Goal: Task Accomplishment & Management: Manage account settings

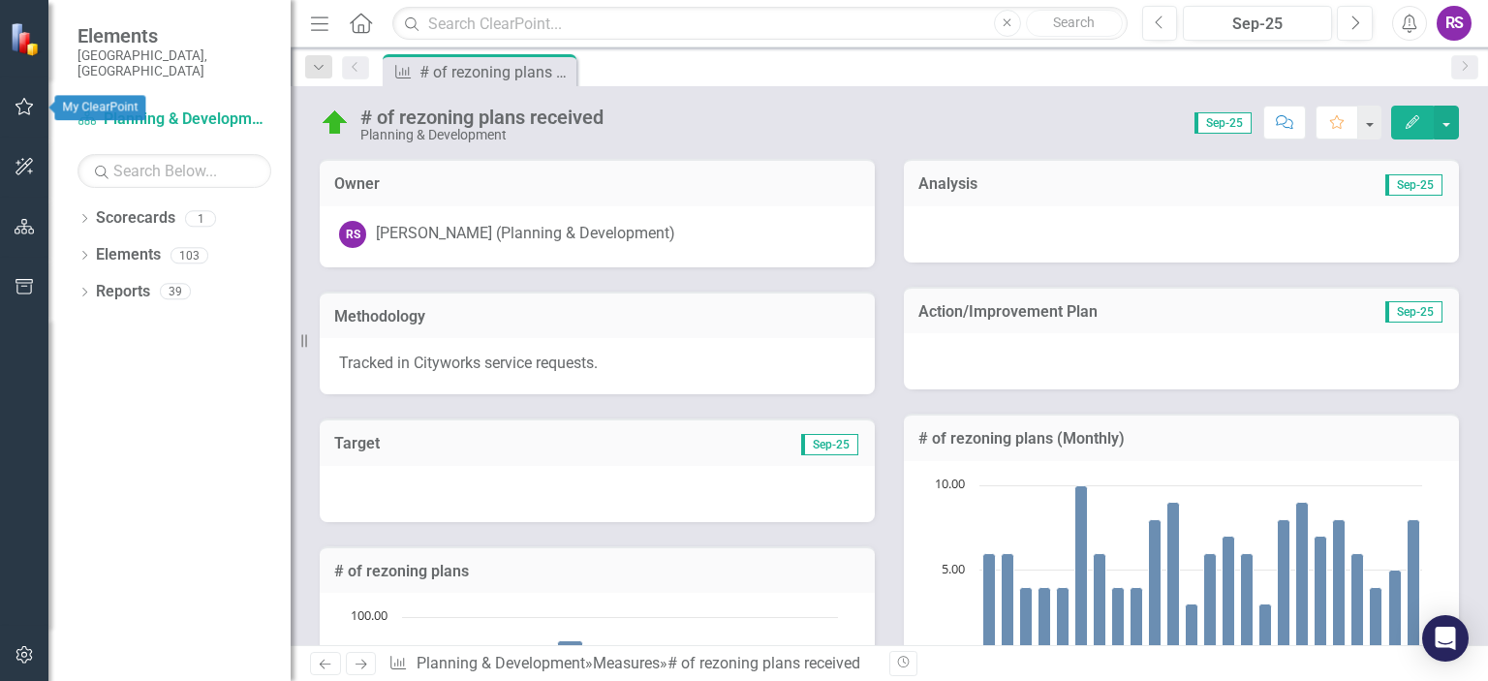
click at [24, 112] on icon "button" at bounding box center [25, 106] width 18 height 17
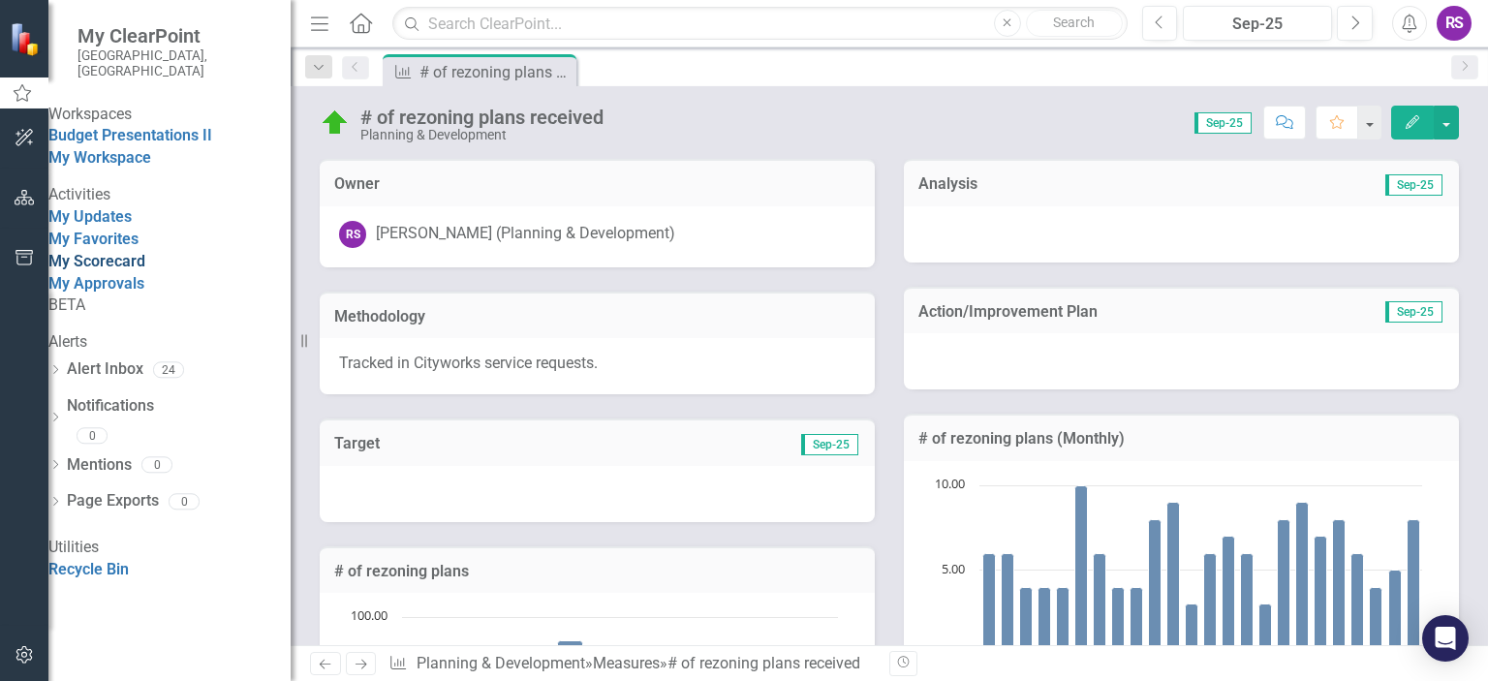
click at [141, 270] on link "My Scorecard" at bounding box center [96, 261] width 97 height 18
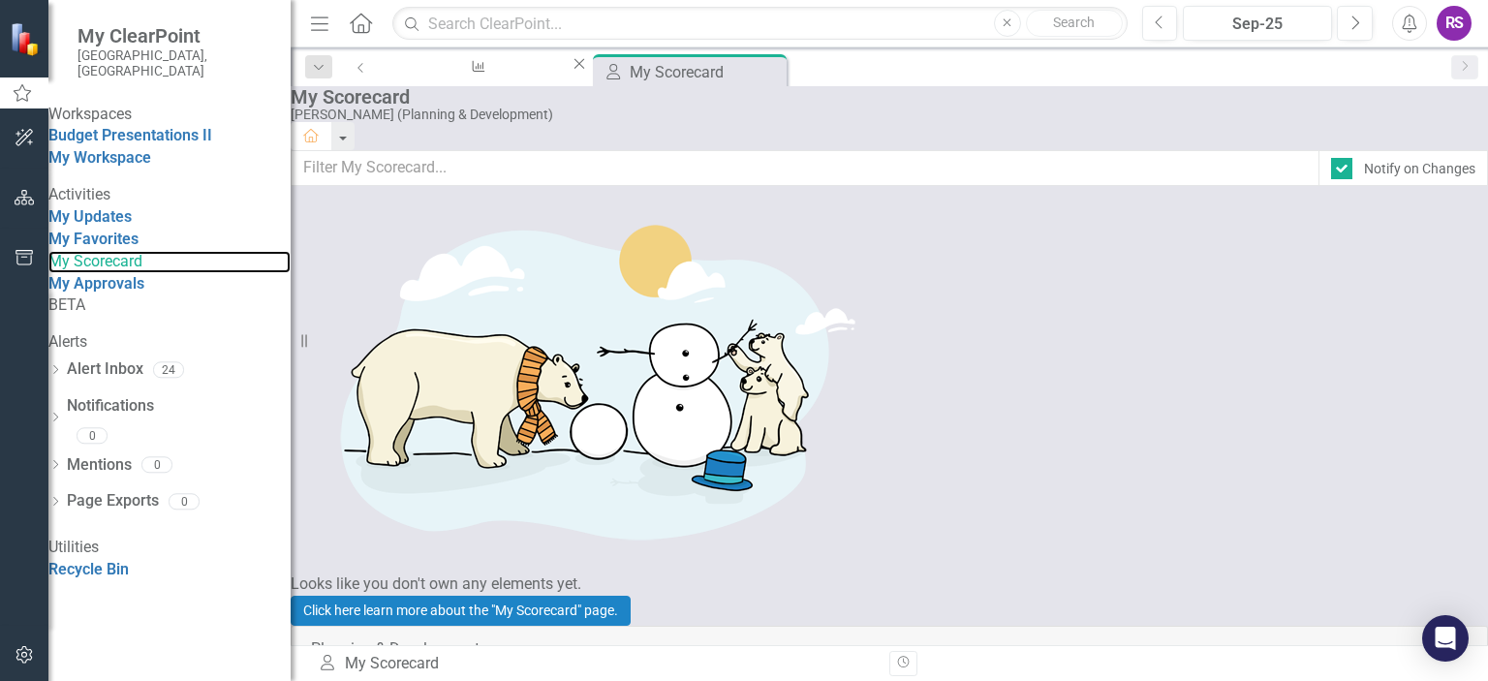
scroll to position [388, 0]
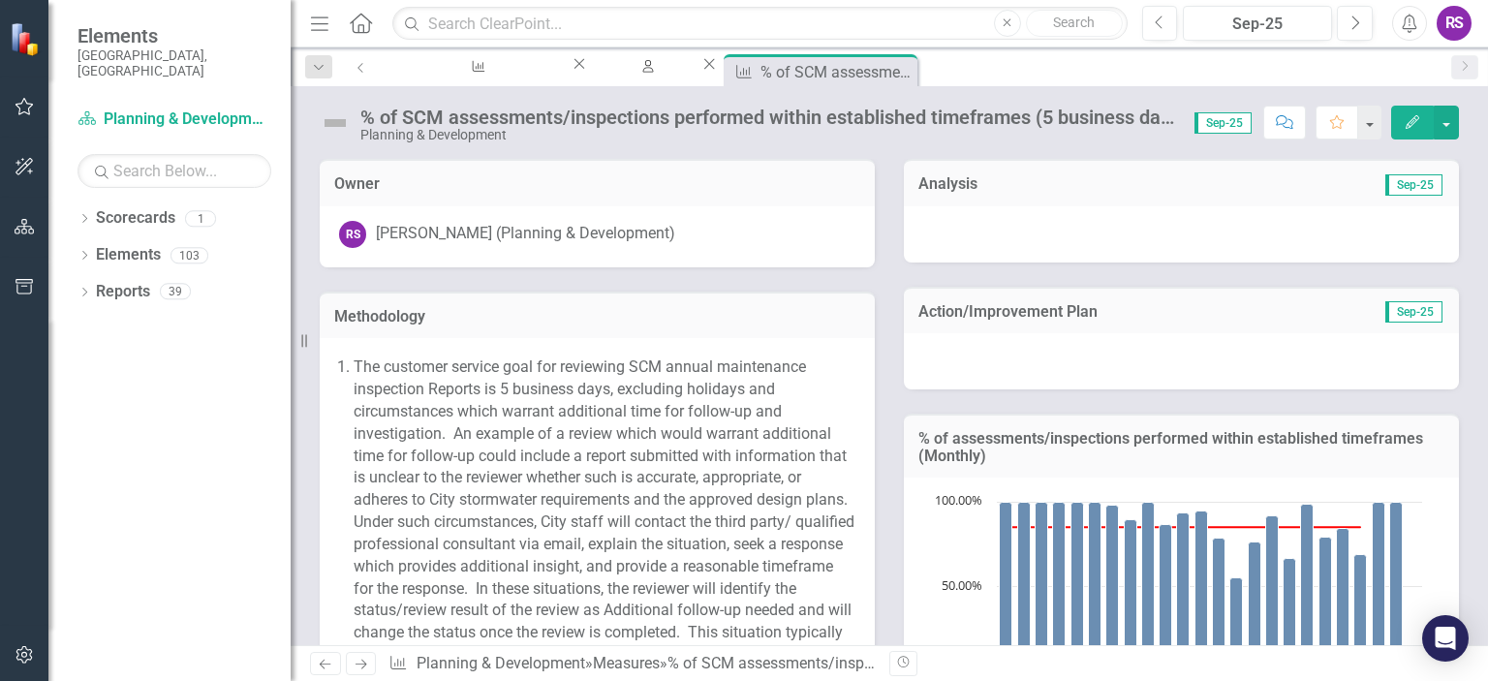
click at [604, 420] on span "The customer service goal for reviewing SCM annual maintenance inspection Repor…" at bounding box center [604, 511] width 501 height 306
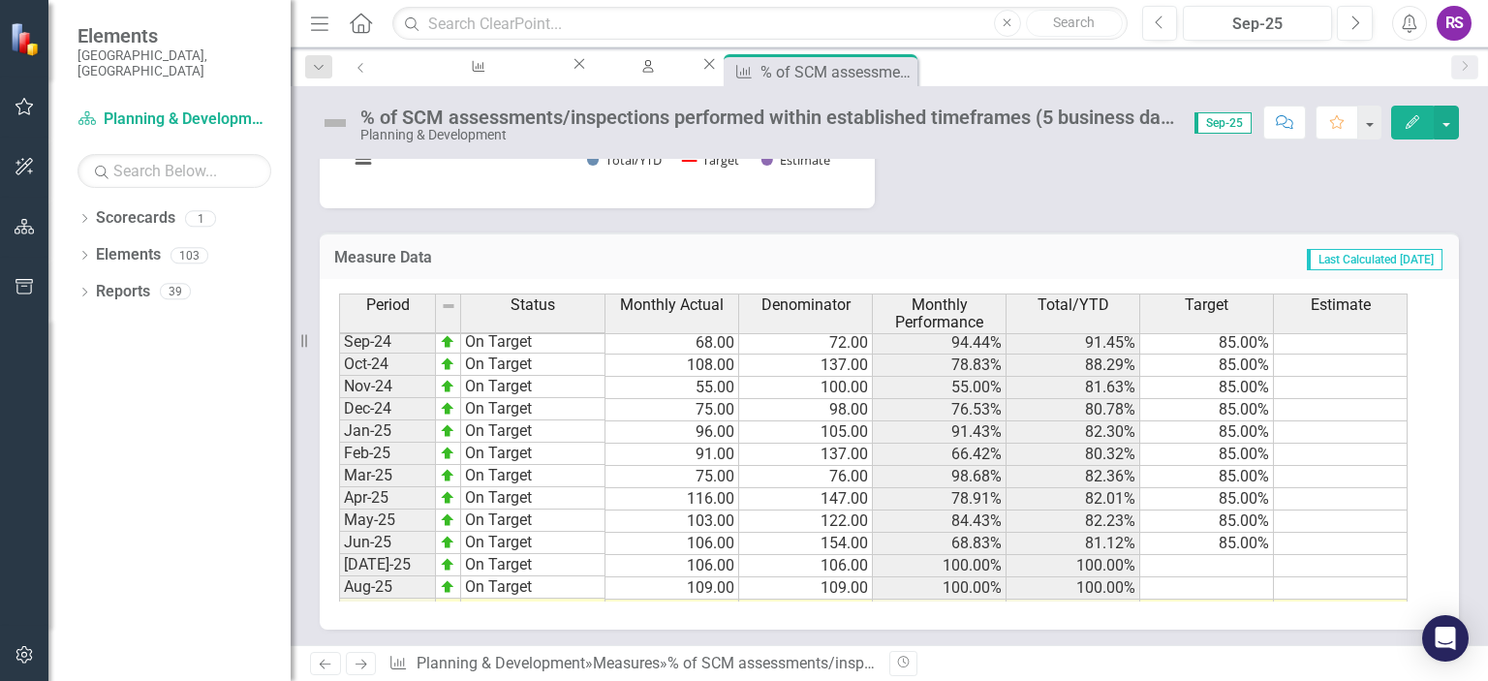
scroll to position [969, 0]
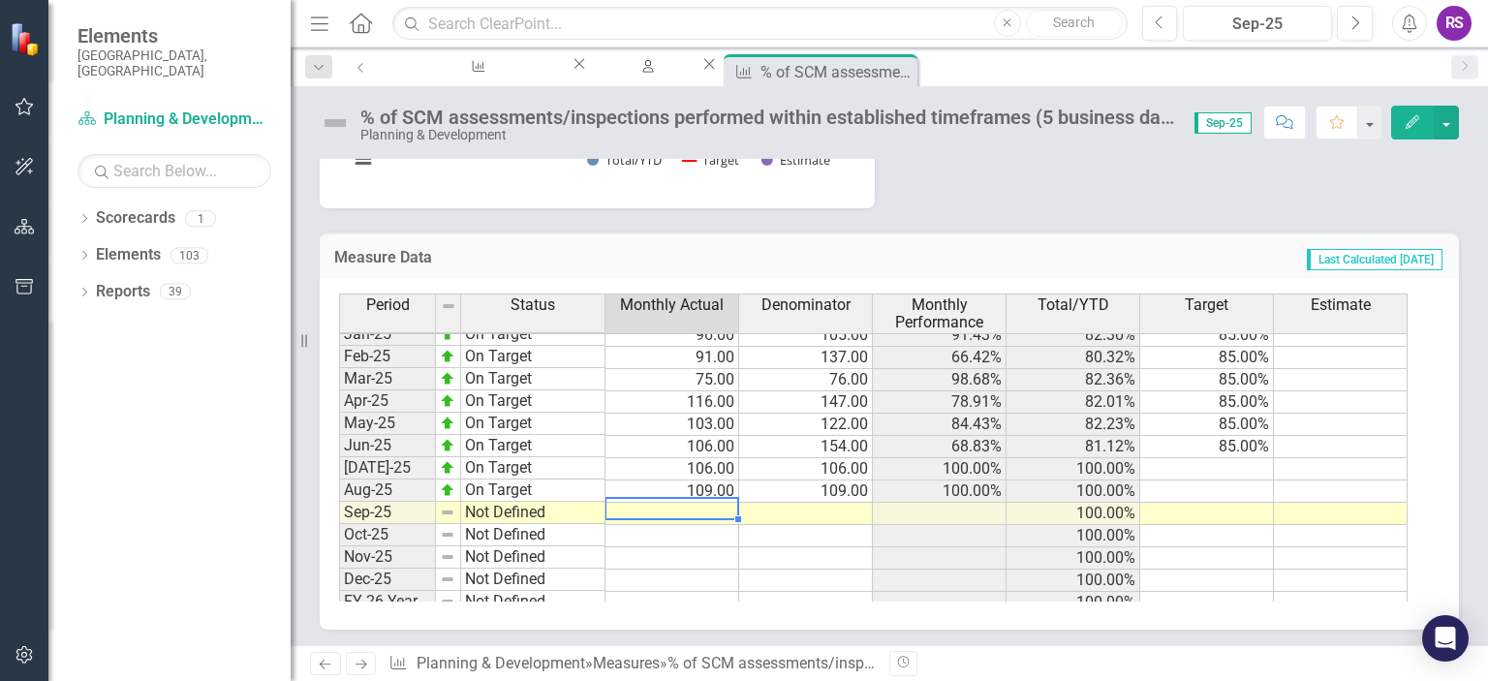
click at [715, 515] on td at bounding box center [673, 514] width 134 height 22
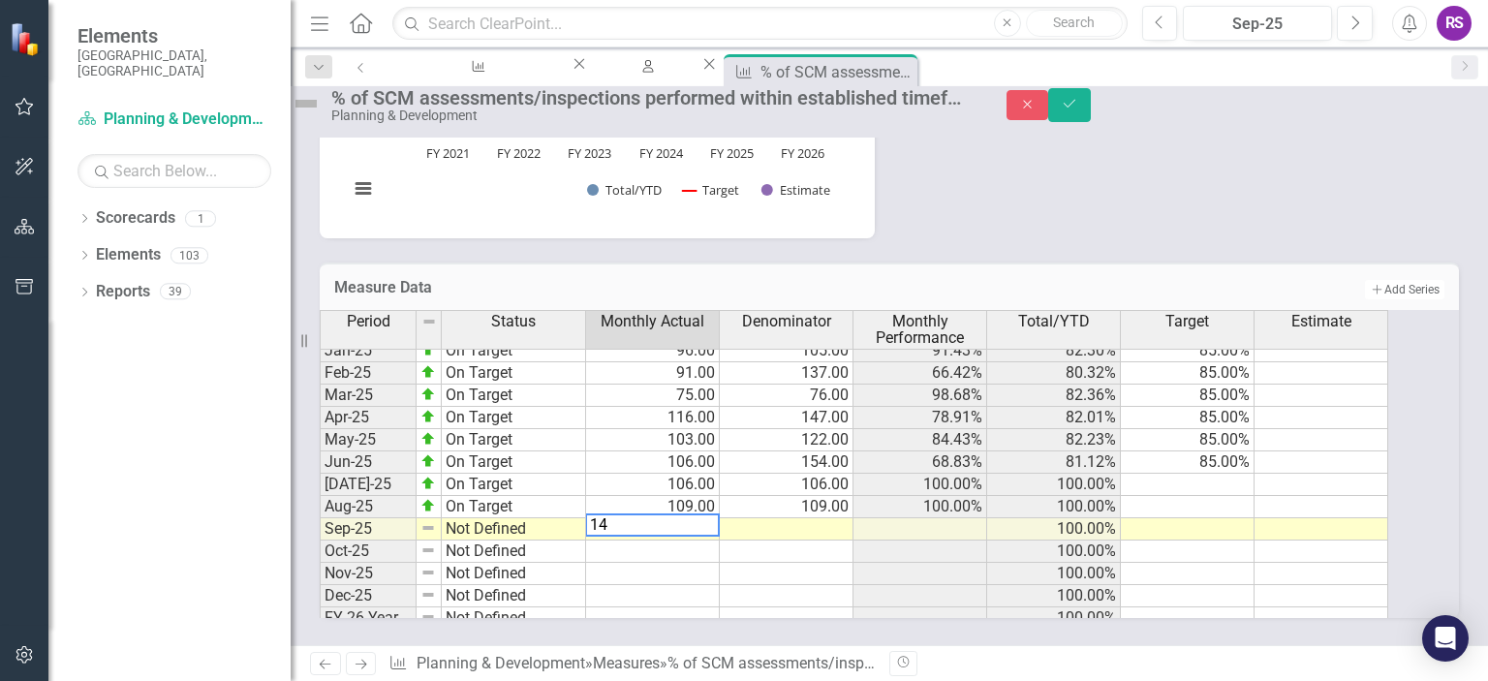
type textarea "144"
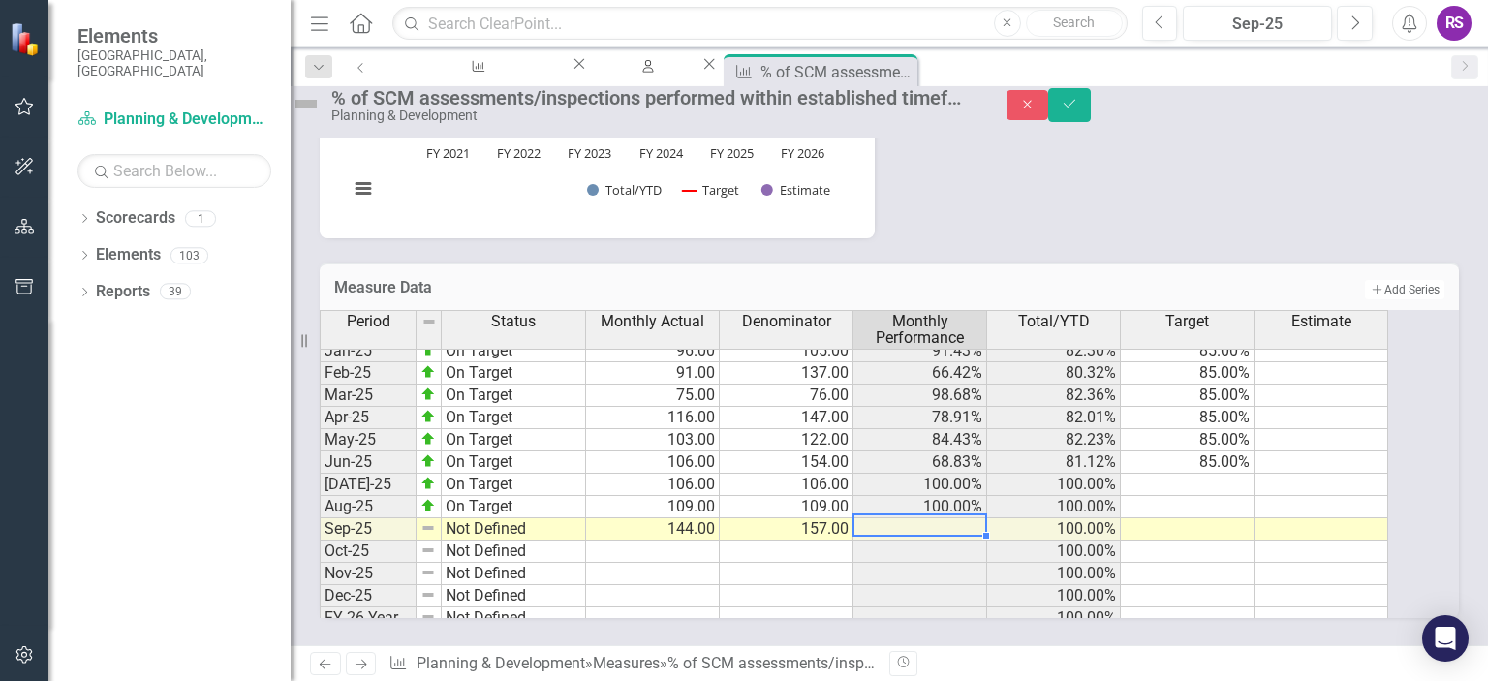
type textarea "157"
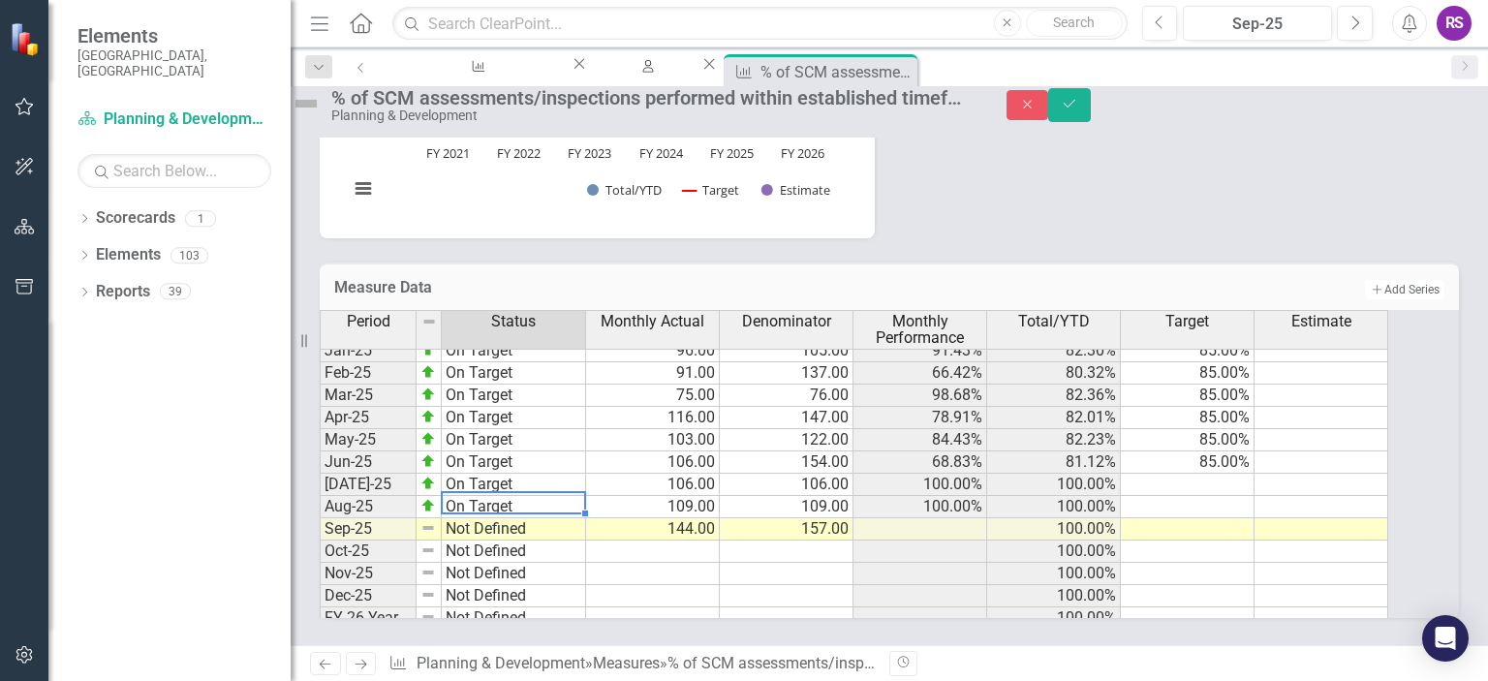
click at [320, 495] on div "Period Status Jan-24 On Target Feb-24 On Target Mar-24 On Target Apr-24 On Targ…" at bounding box center [320, 331] width 0 height 598
click at [576, 513] on div at bounding box center [513, 514] width 144 height 2
click at [586, 518] on td "Not Defined" at bounding box center [514, 529] width 144 height 22
click at [580, 312] on div "Period Status Monthly Actual Denominator Monthly Performance Total/YTD Target E…" at bounding box center [863, 464] width 1086 height 308
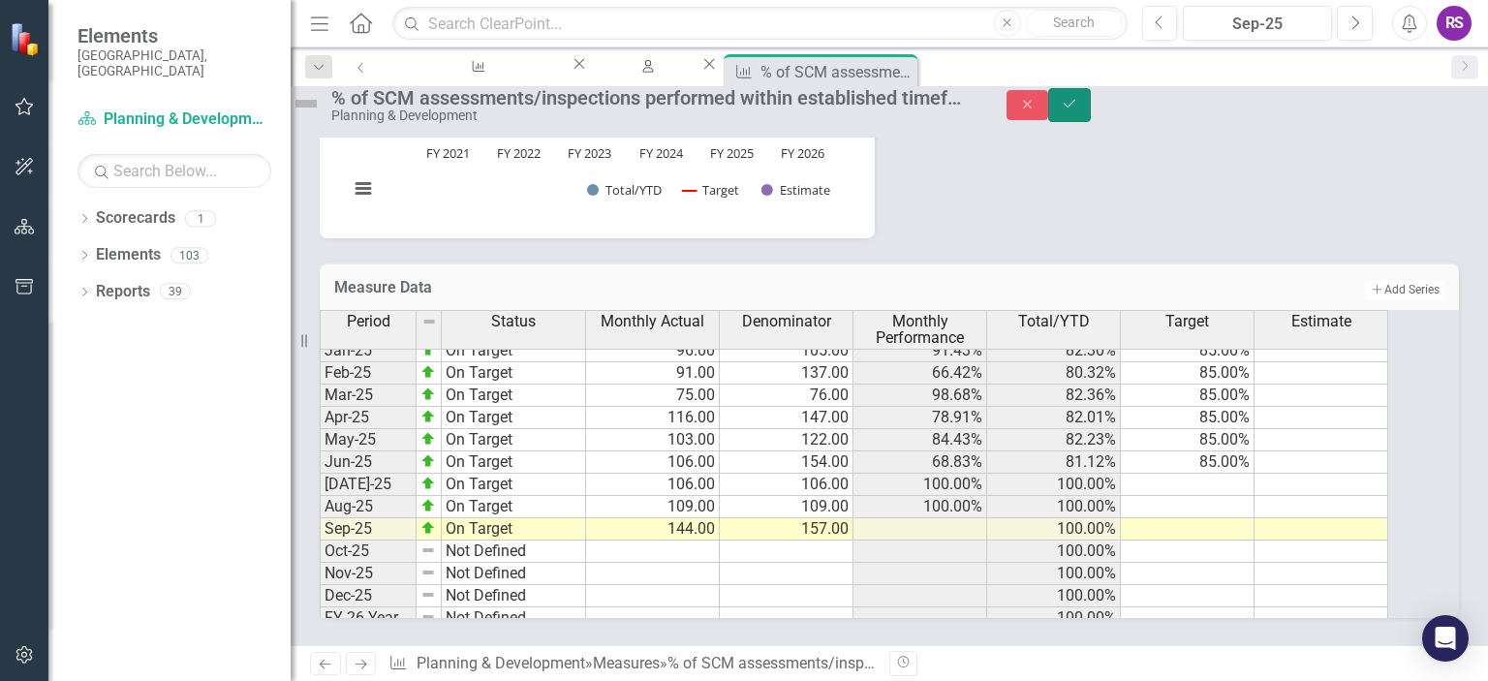
click at [1079, 109] on icon "Save" at bounding box center [1069, 104] width 17 height 14
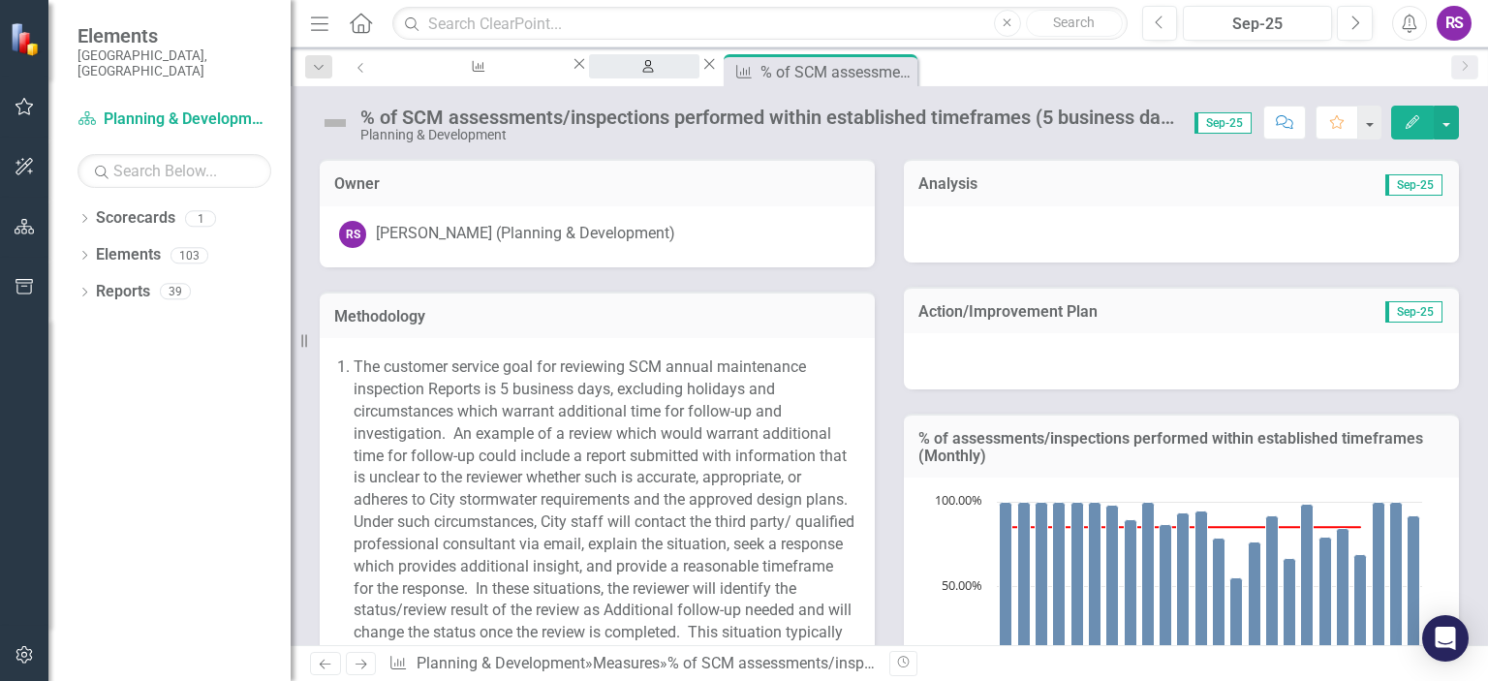
click at [641, 73] on div "My Scorecard" at bounding box center [645, 85] width 76 height 24
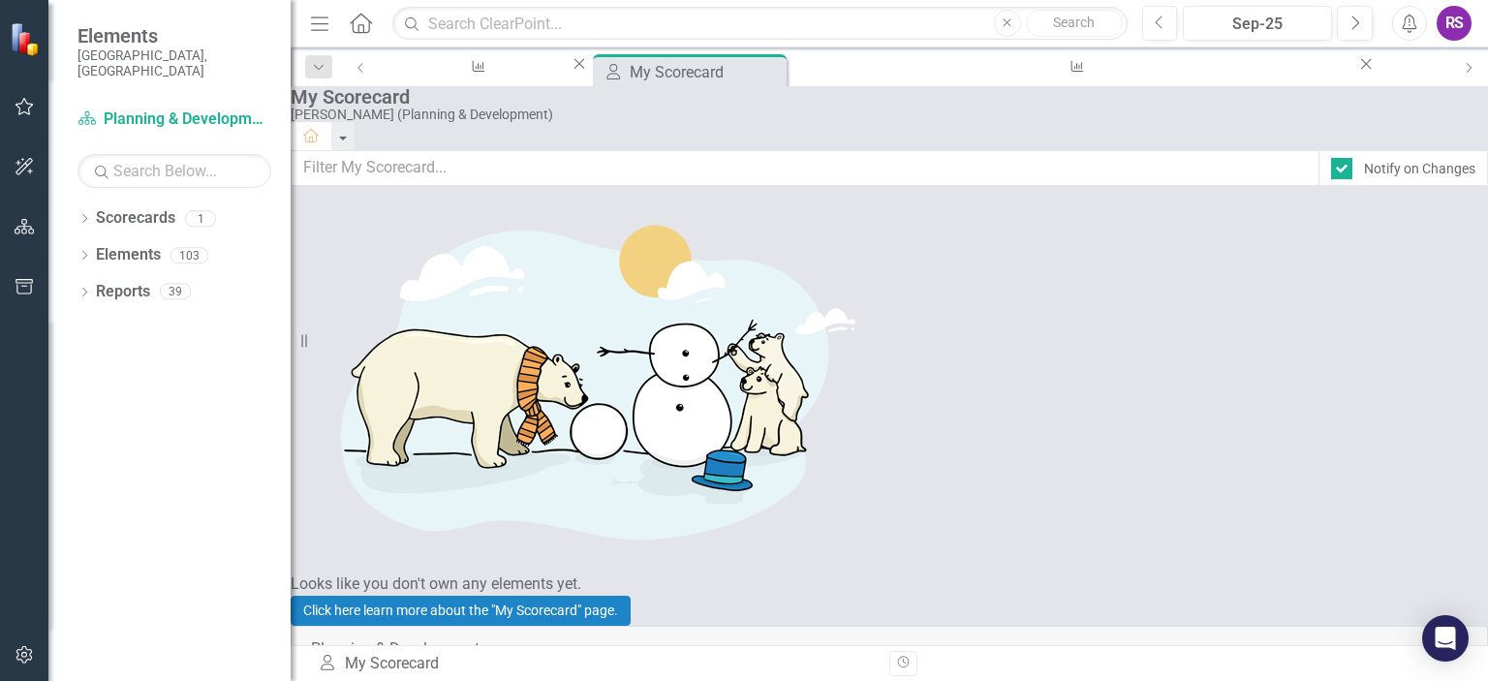
scroll to position [372, 0]
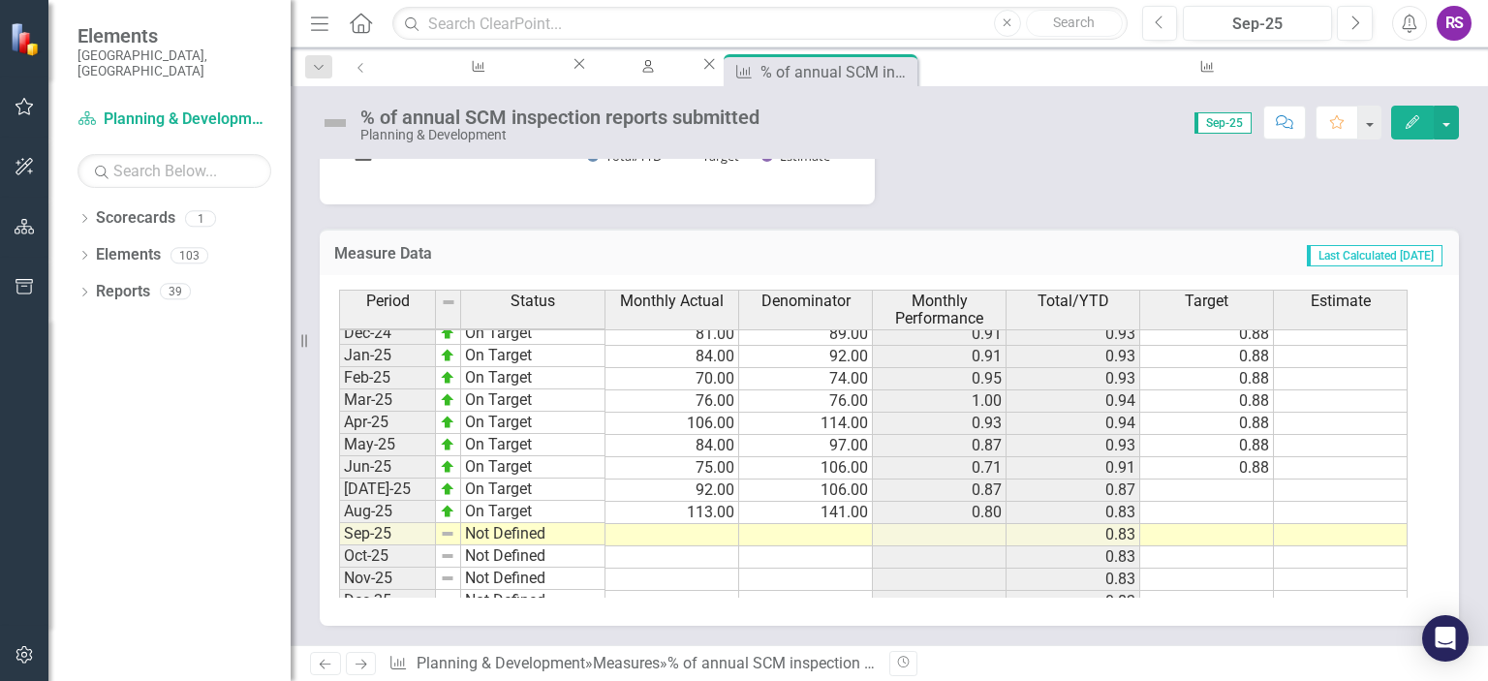
scroll to position [981, 0]
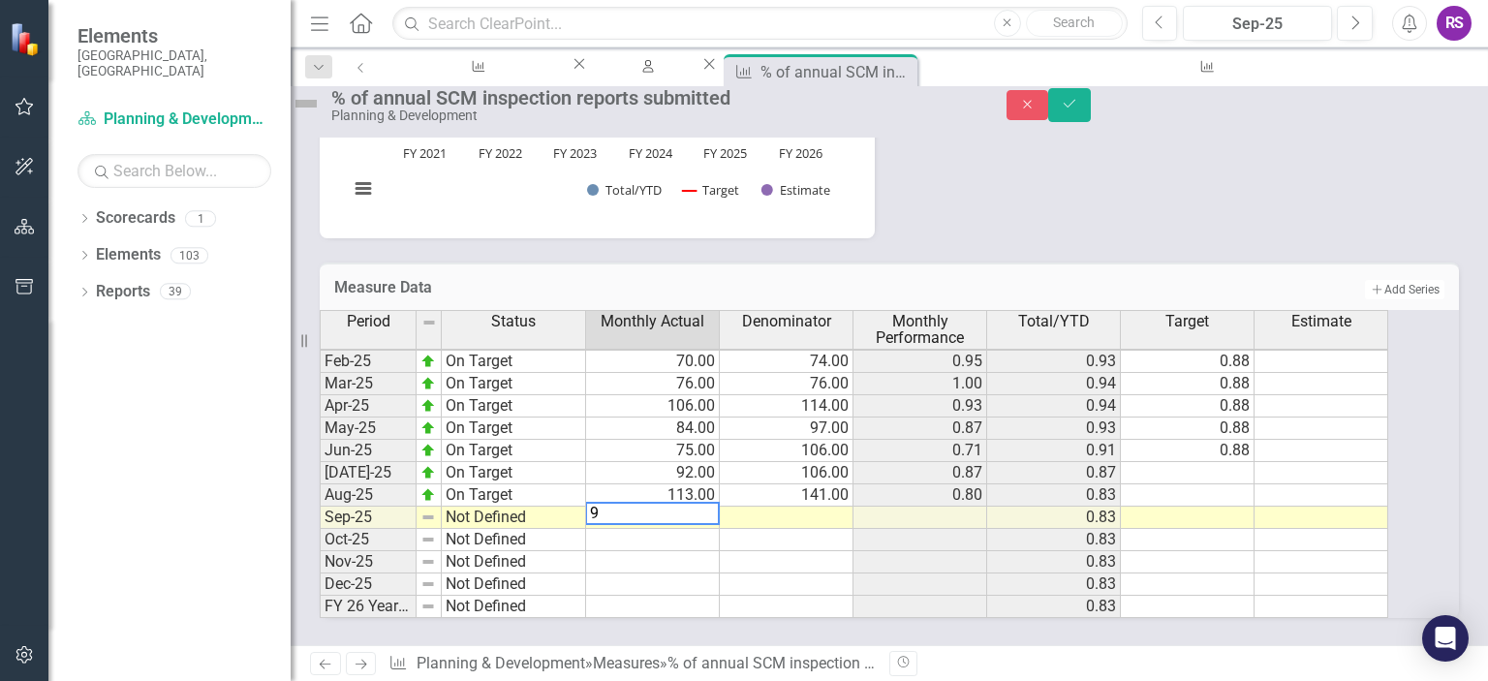
type textarea "91"
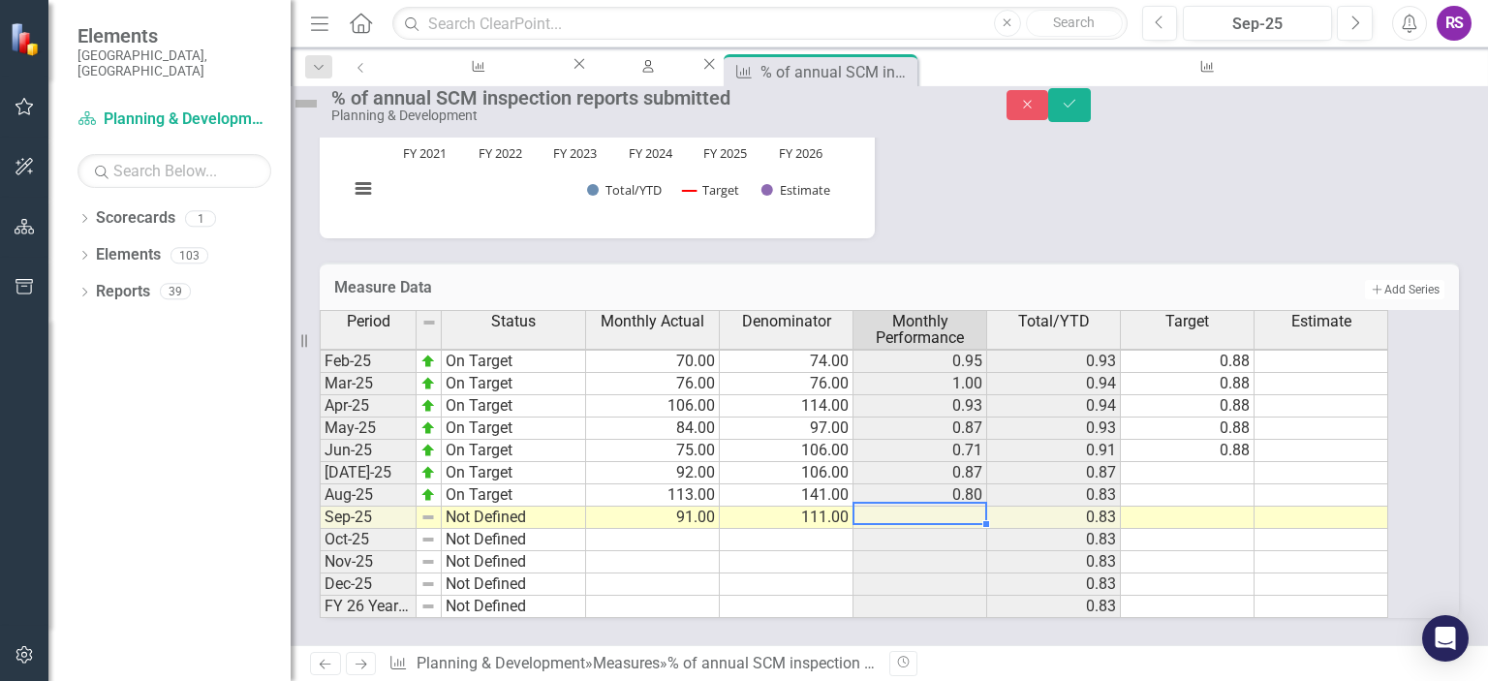
type textarea "111"
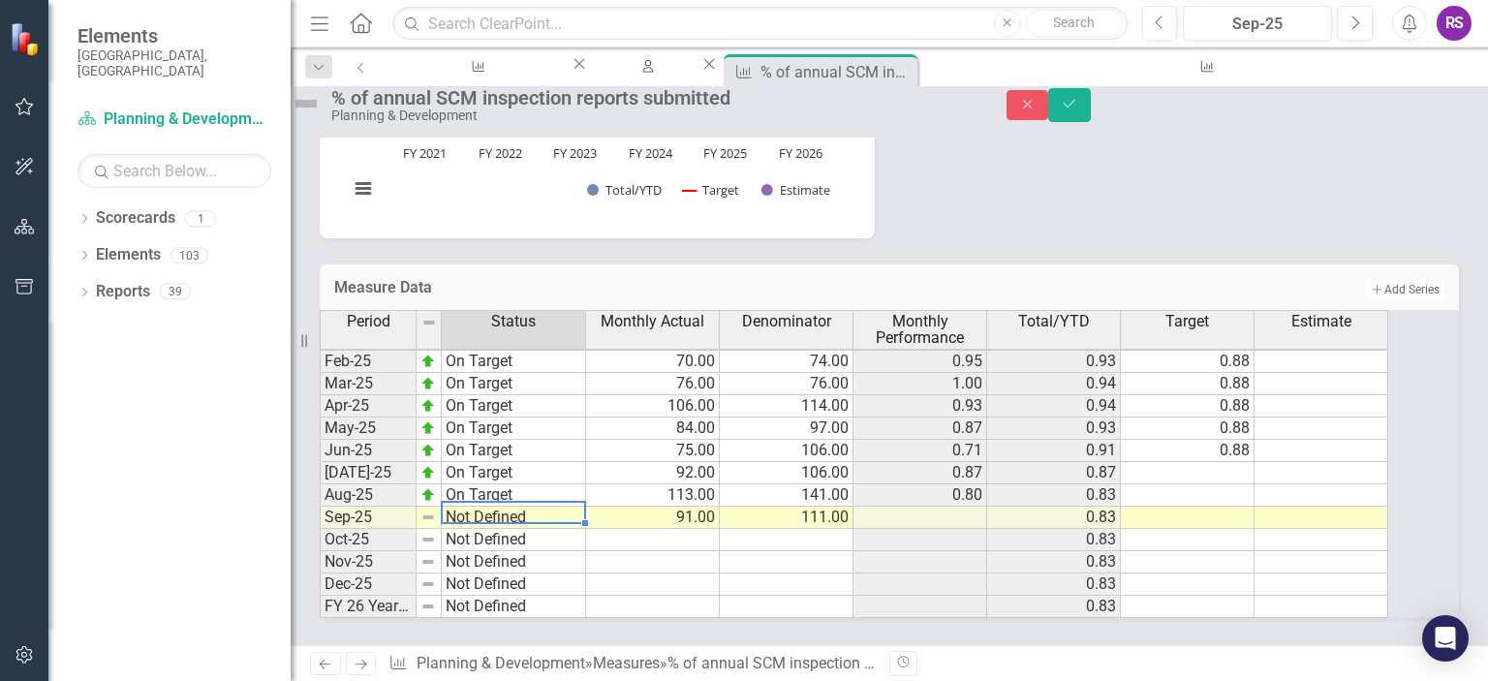
click at [533, 507] on td "Not Defined" at bounding box center [514, 518] width 144 height 22
click at [563, 310] on div "Period Status Monthly Actual Denominator Monthly Performance Total/YTD Target E…" at bounding box center [863, 464] width 1086 height 308
click at [1091, 104] on button "Save" at bounding box center [1069, 105] width 43 height 34
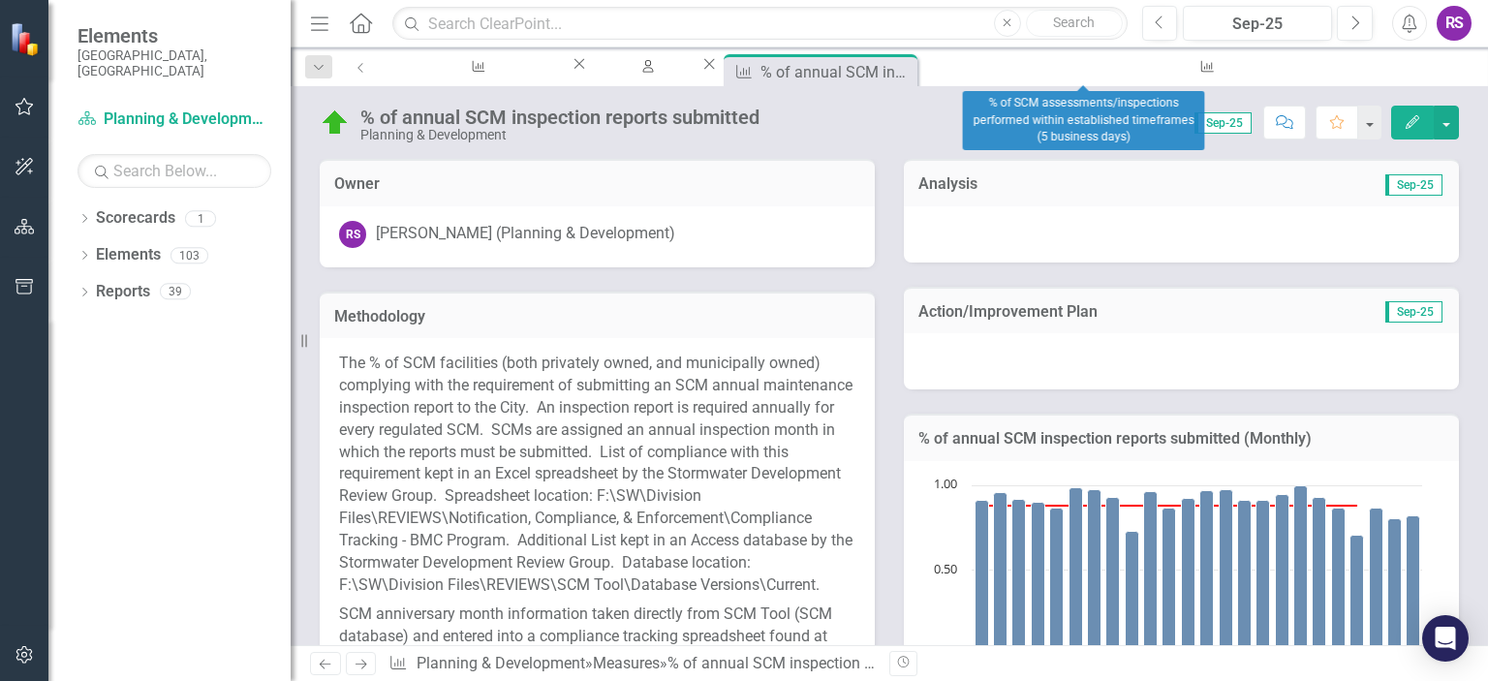
click at [1487, 67] on icon at bounding box center [1496, 64] width 11 height 11
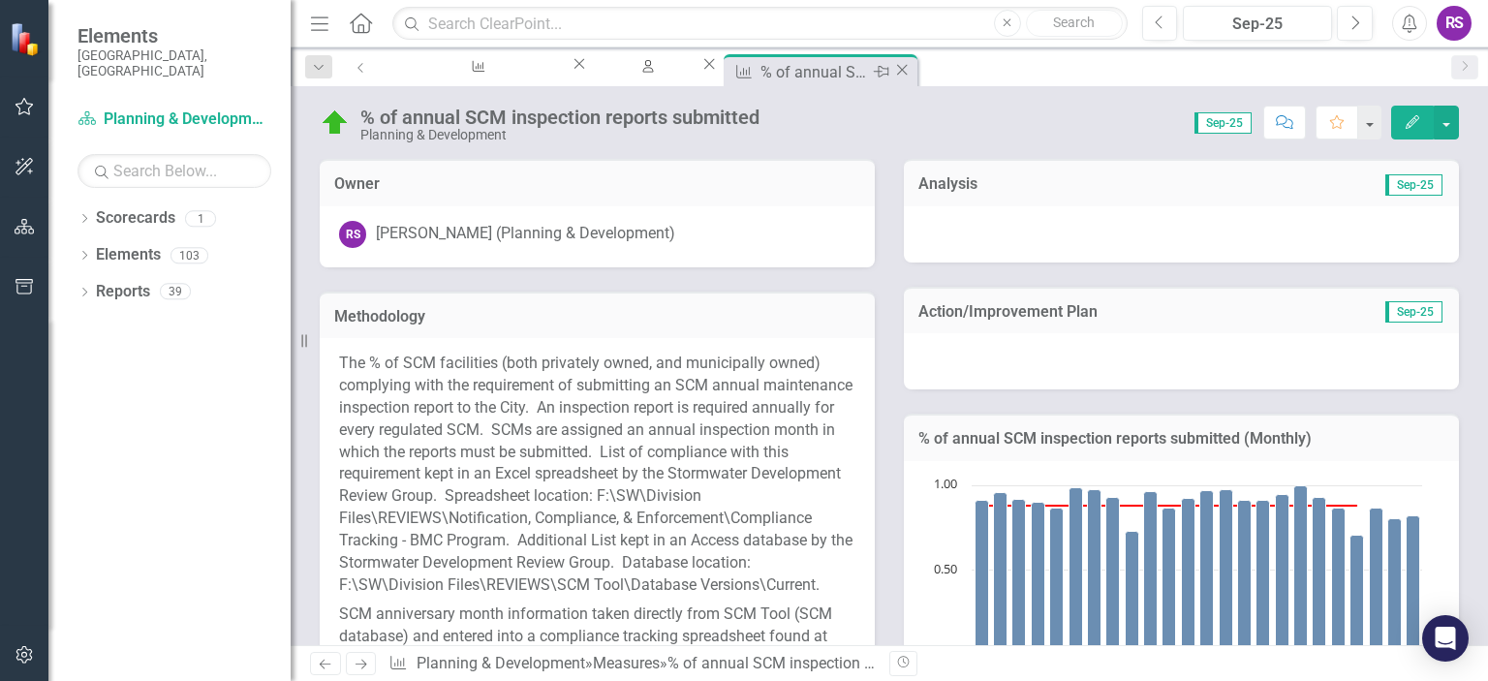
click at [912, 65] on div "Close" at bounding box center [901, 72] width 19 height 24
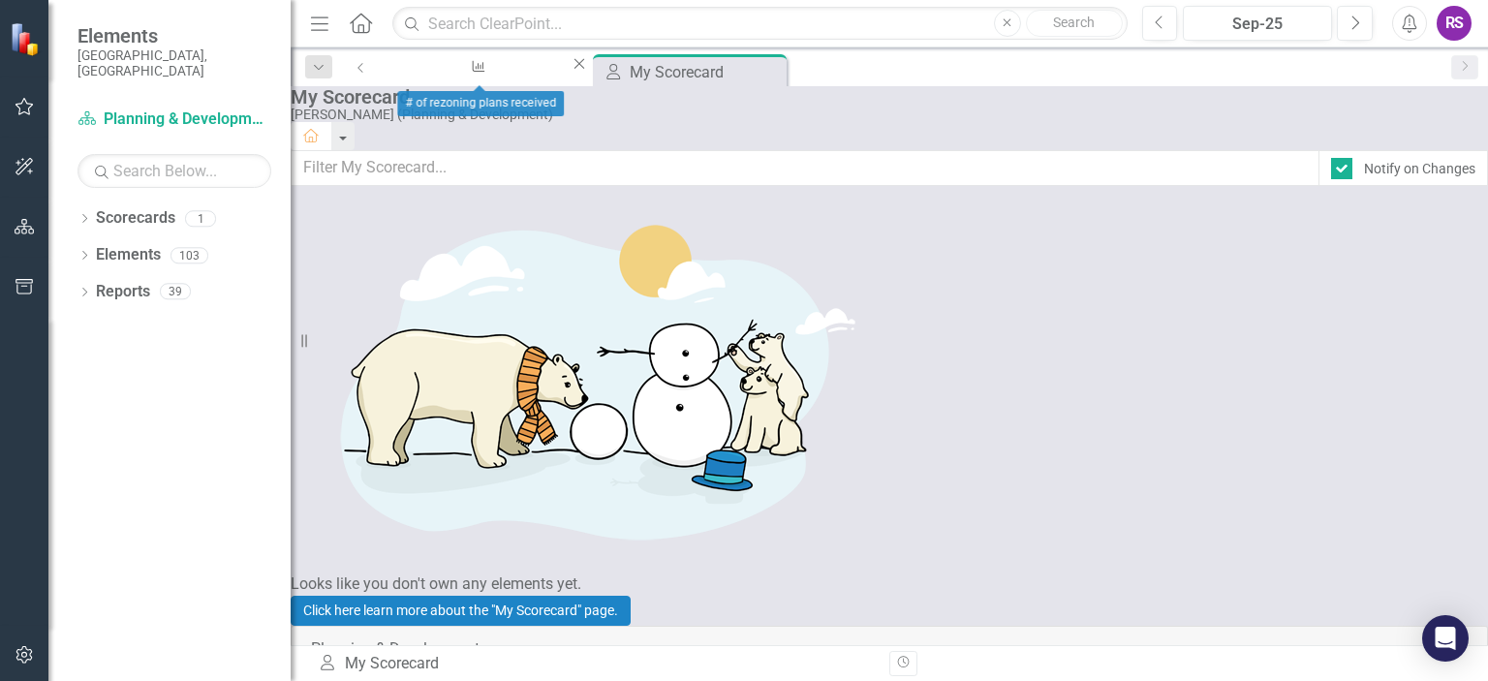
click at [570, 69] on icon "Close" at bounding box center [579, 64] width 19 height 16
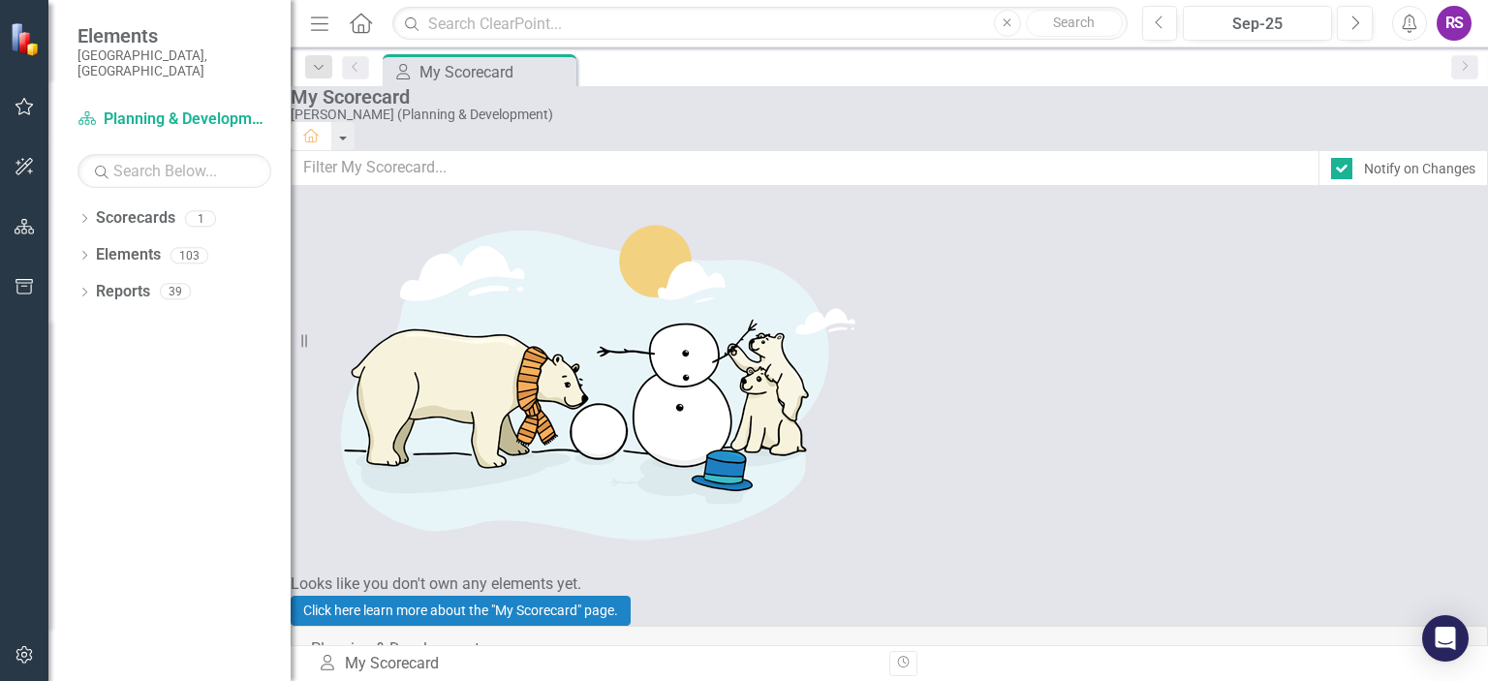
click at [1456, 13] on div "RS" at bounding box center [1454, 23] width 35 height 35
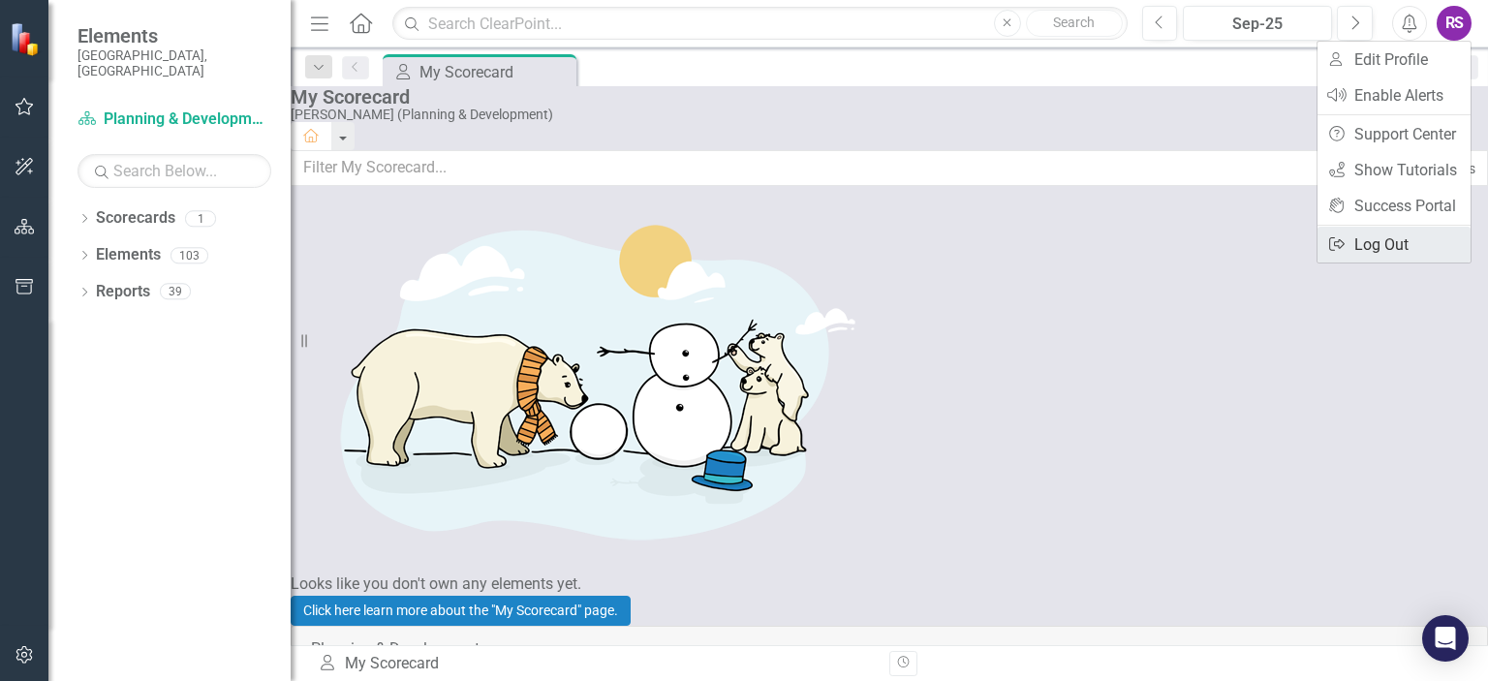
click at [1346, 245] on icon "Logout" at bounding box center [1337, 244] width 19 height 16
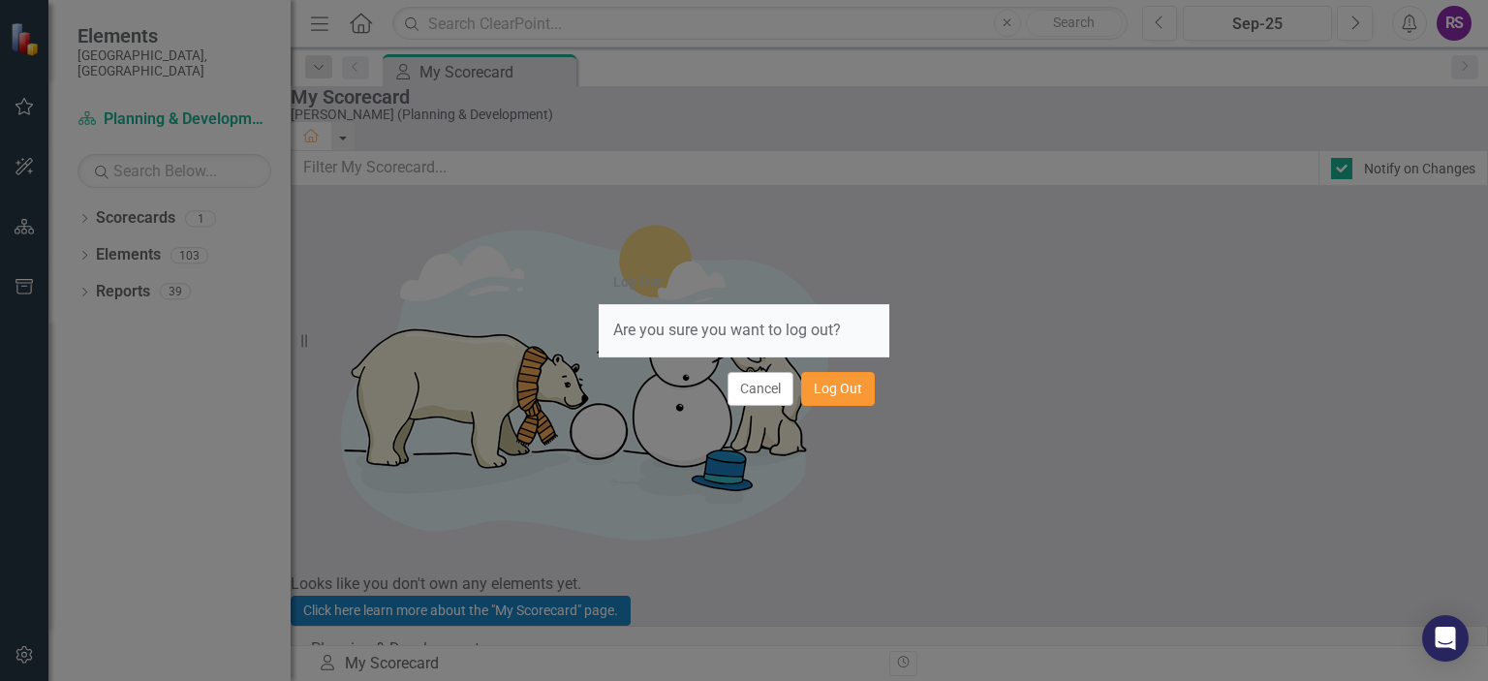
click at [847, 387] on button "Log Out" at bounding box center [838, 389] width 74 height 34
